Goal: Information Seeking & Learning: Learn about a topic

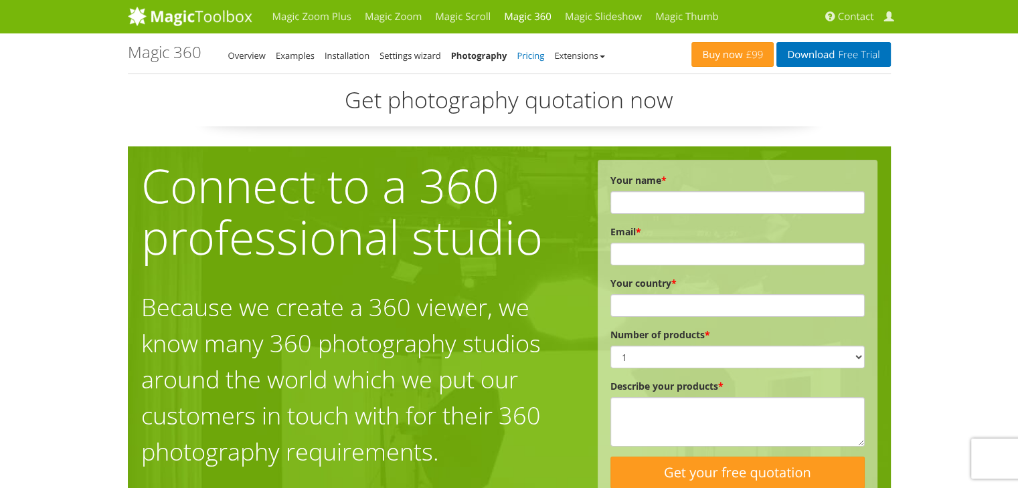
drag, startPoint x: 0, startPoint y: 0, endPoint x: 529, endPoint y: 51, distance: 531.0
click at [529, 51] on link "Pricing" at bounding box center [530, 56] width 27 height 12
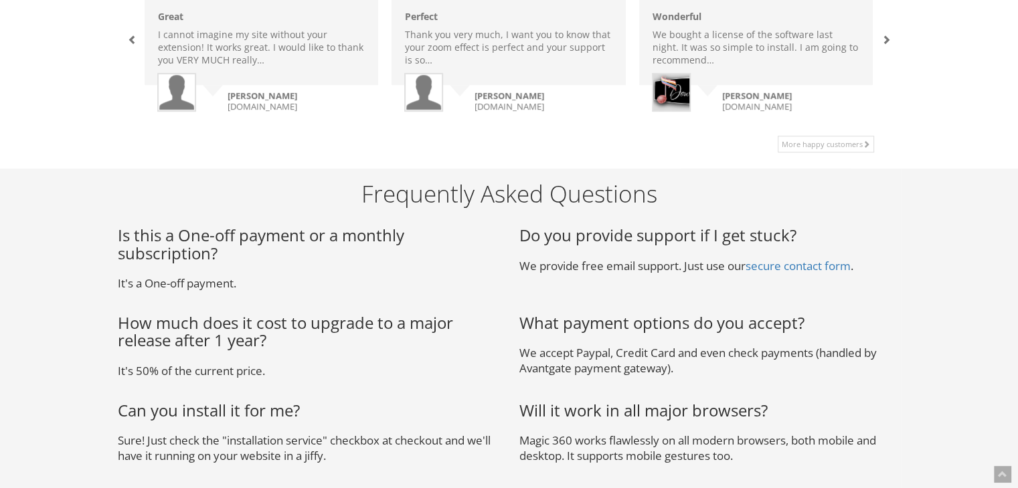
scroll to position [862, 0]
